Goal: Task Accomplishment & Management: Manage account settings

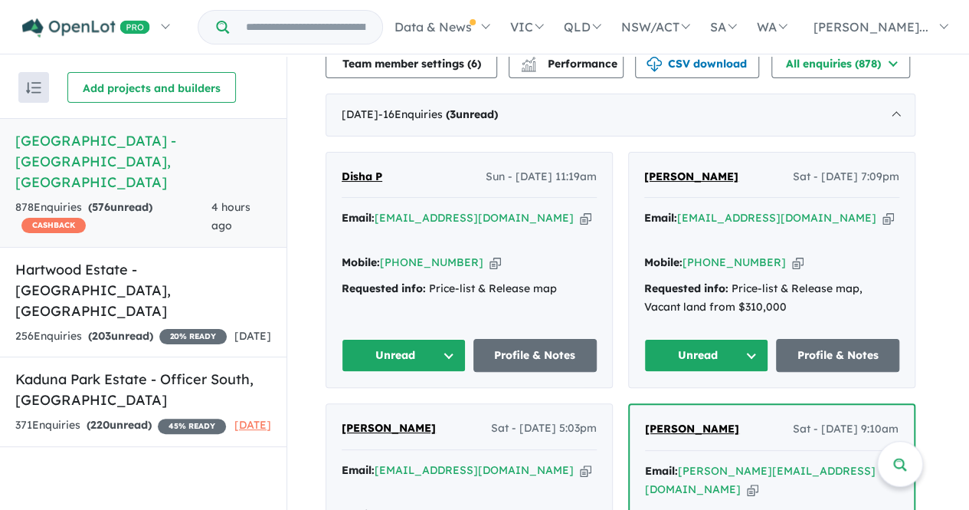
scroll to position [602, 0]
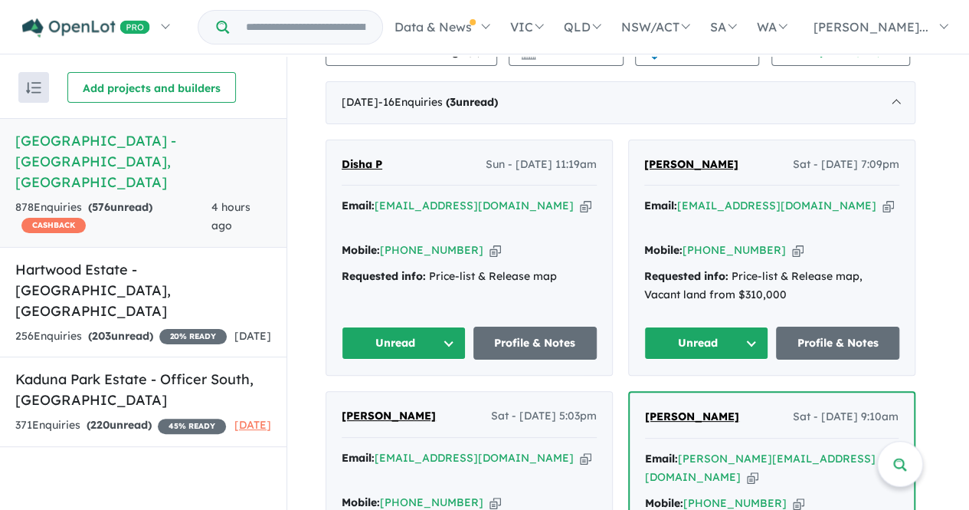
click at [441, 326] on button "Unread" at bounding box center [404, 342] width 124 height 33
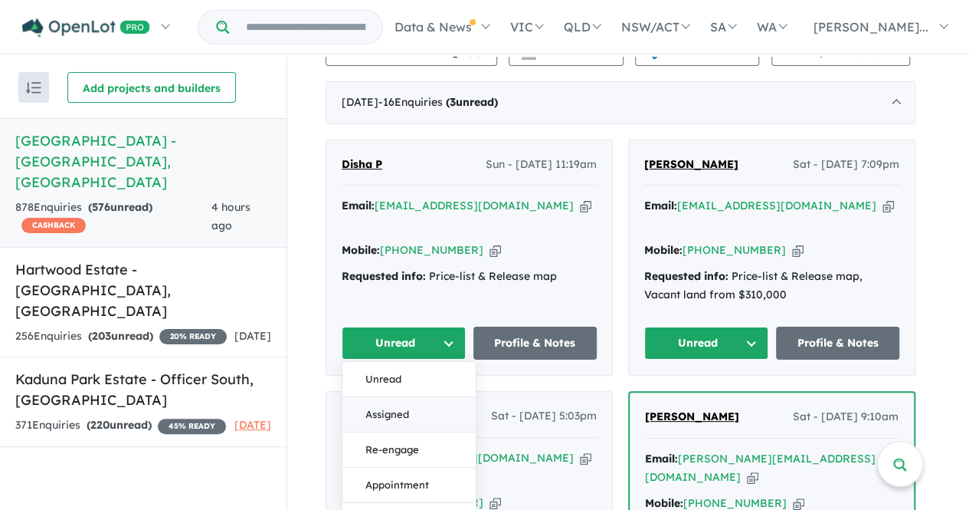
click at [403, 397] on button "Assigned" at bounding box center [409, 414] width 133 height 35
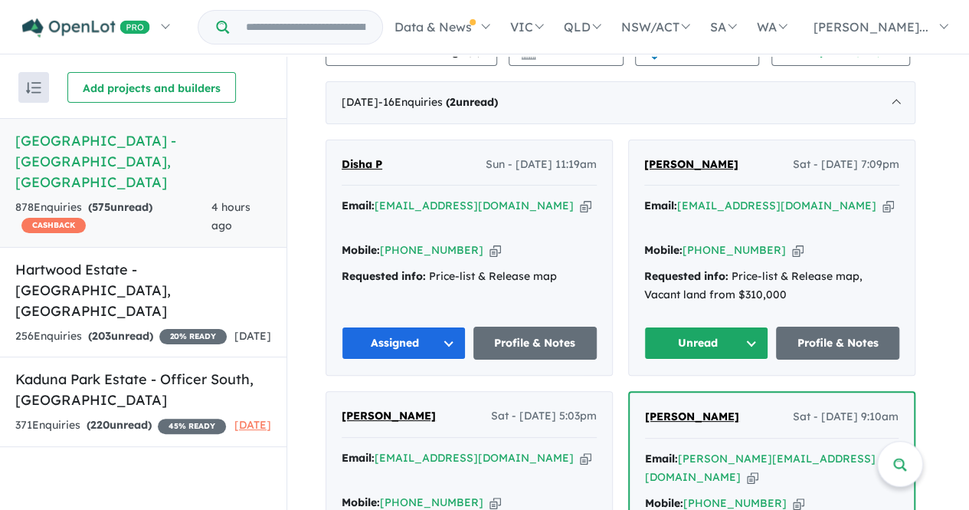
click at [742, 326] on button "Unread" at bounding box center [706, 342] width 124 height 33
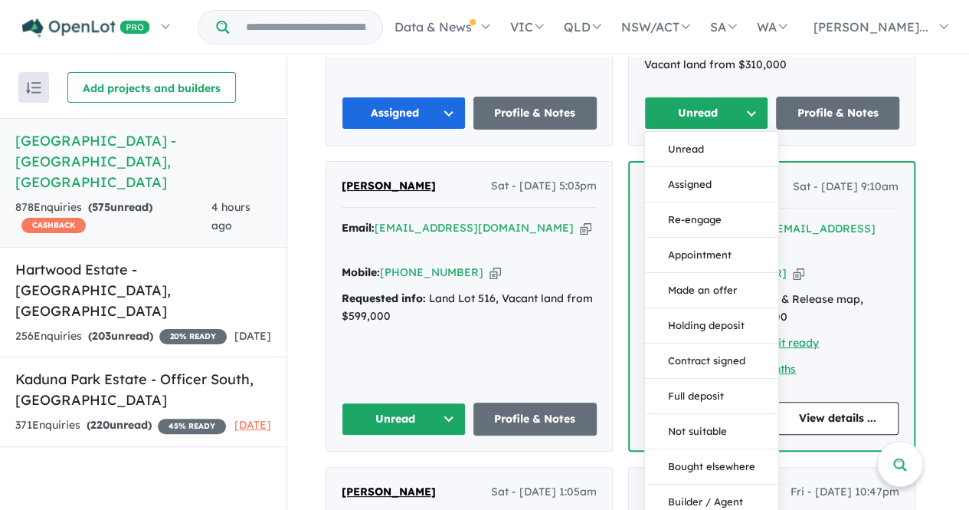
scroll to position [884, 0]
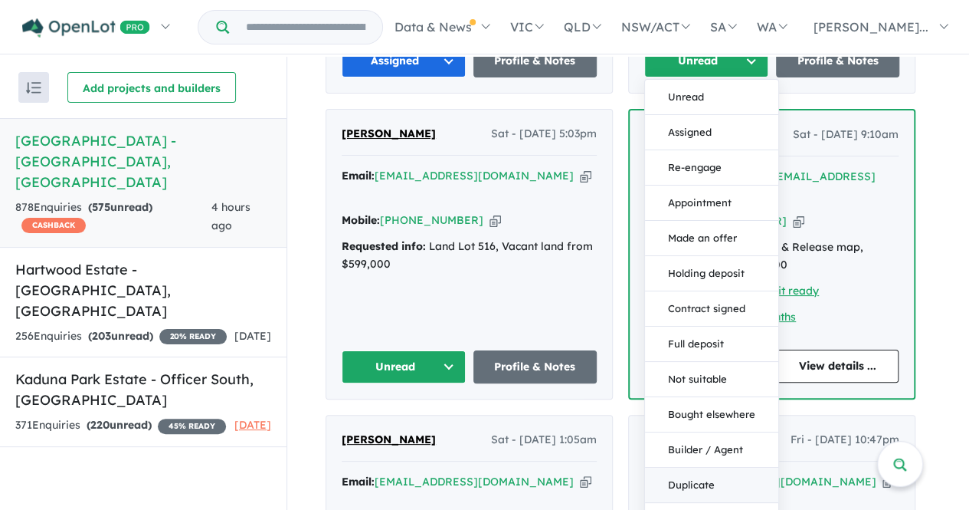
click at [730, 467] on button "Duplicate" at bounding box center [711, 484] width 133 height 35
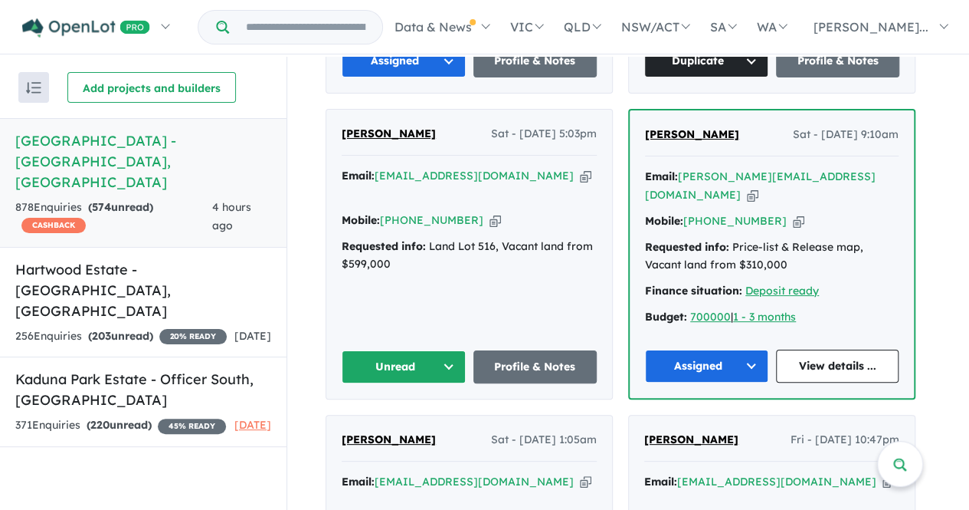
click at [427, 350] on button "Unread" at bounding box center [404, 366] width 124 height 33
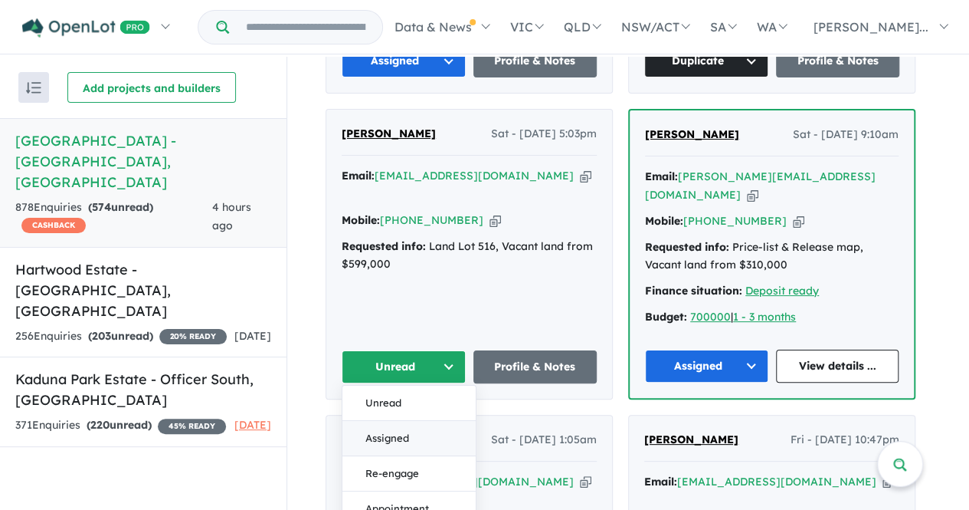
click at [411, 420] on button "Assigned" at bounding box center [409, 437] width 133 height 35
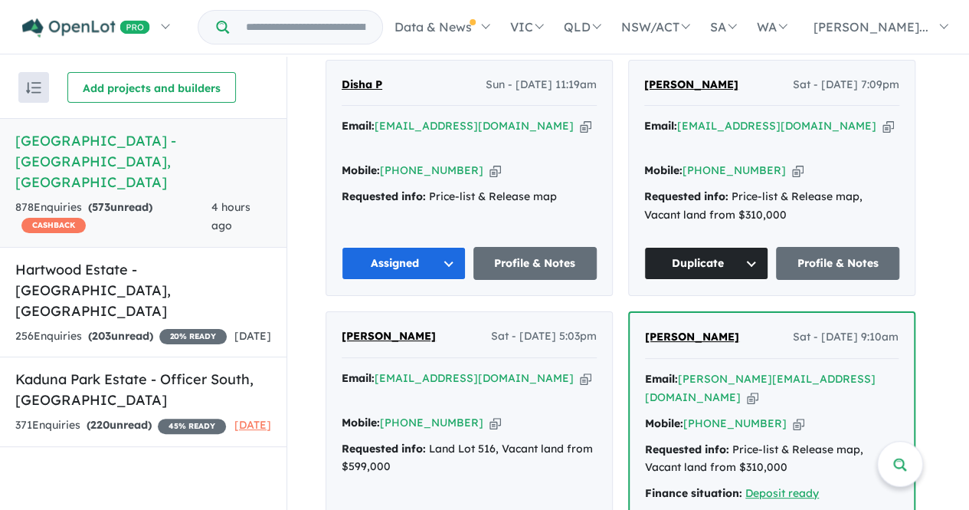
scroll to position [662, 0]
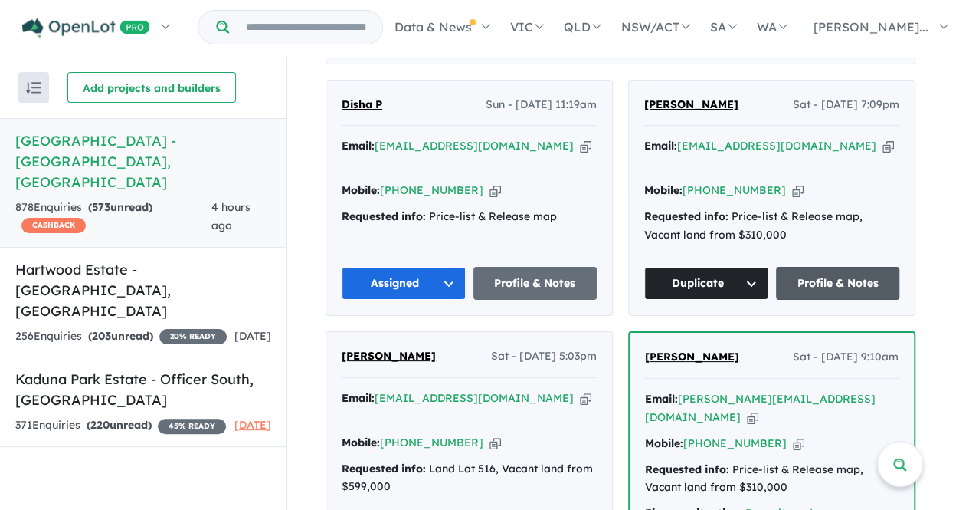
click at [855, 267] on link "Profile & Notes" at bounding box center [838, 283] width 124 height 33
